Goal: Download file/media

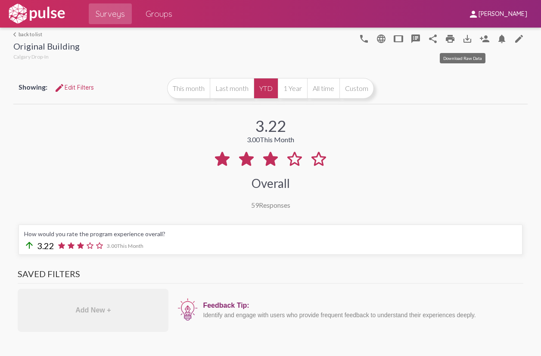
click at [462, 38] on mat-icon "save_alt" at bounding box center [467, 39] width 10 height 10
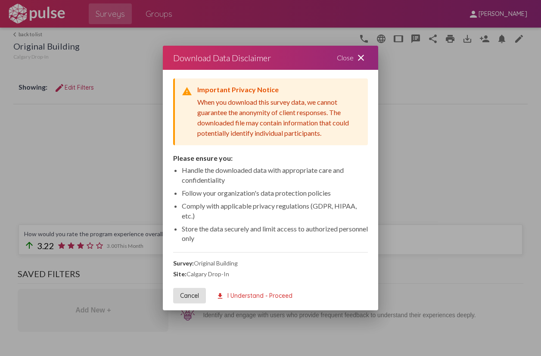
click at [268, 295] on span "download I Understand - Proceed" at bounding box center [254, 296] width 76 height 8
